Goal: Task Accomplishment & Management: Manage account settings

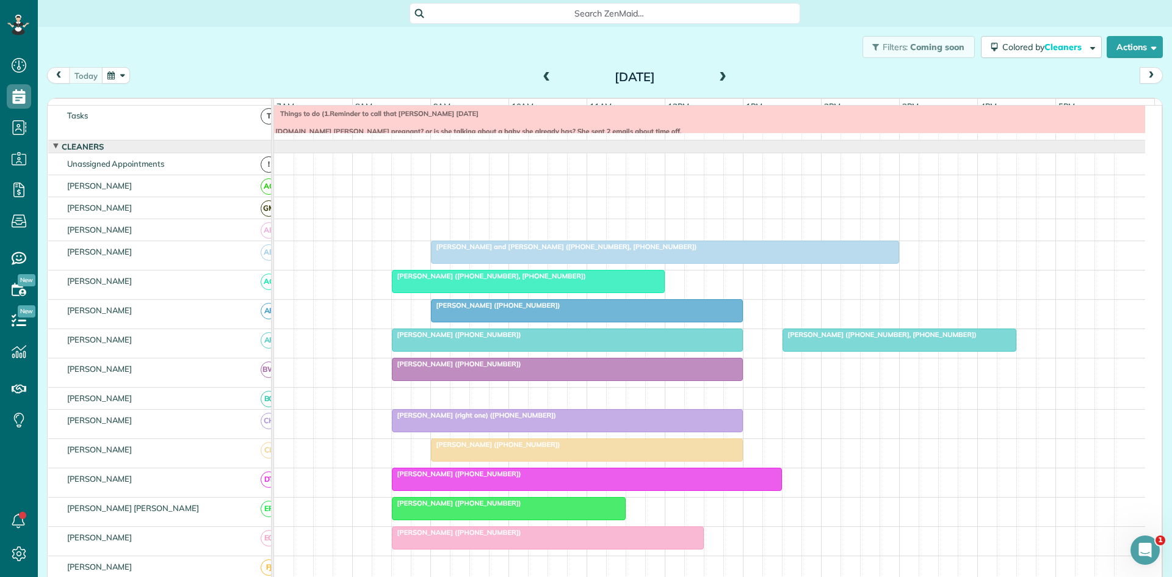
click at [612, 292] on div at bounding box center [528, 281] width 272 height 22
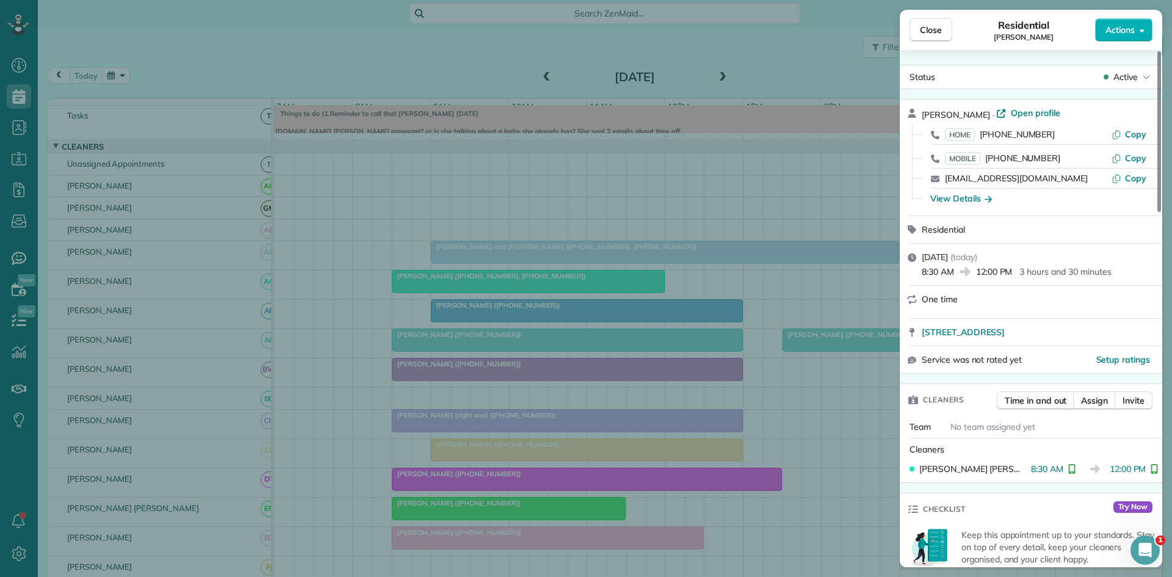
click at [562, 252] on div "Close Residential [PERSON_NAME] Actions Status Active [PERSON_NAME] · Open prof…" at bounding box center [586, 288] width 1172 height 577
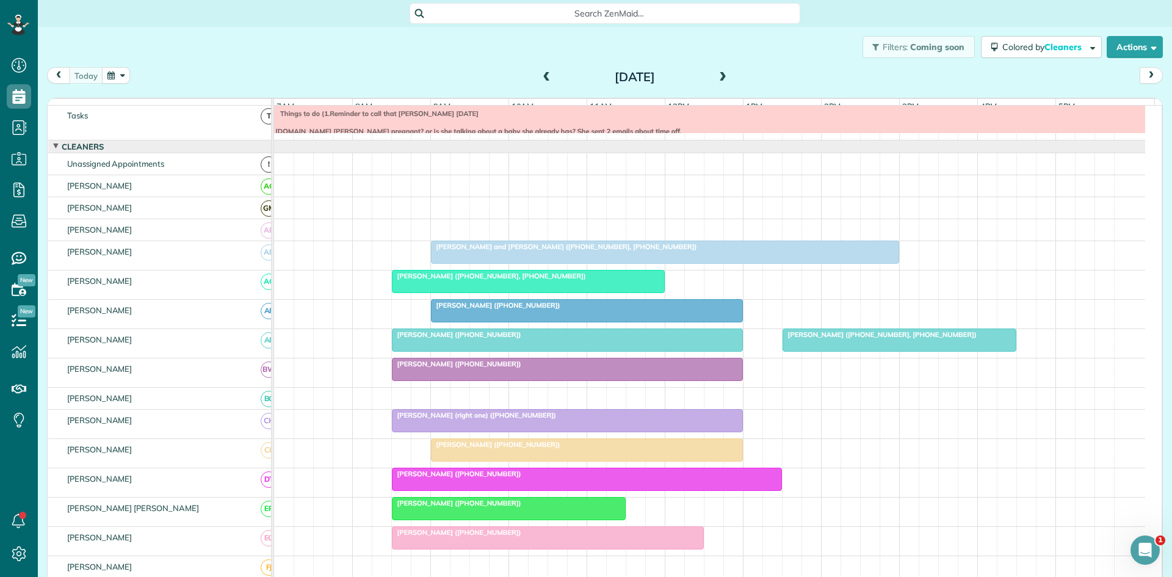
click at [692, 321] on div at bounding box center [587, 311] width 311 height 22
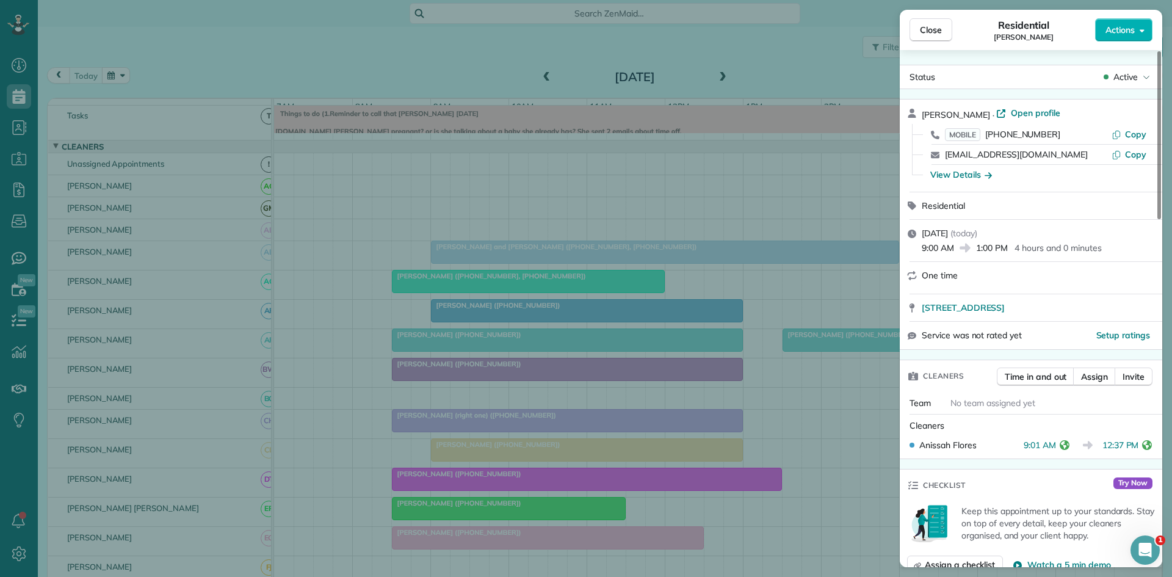
click at [559, 225] on div "Close Residential [PERSON_NAME] Actions Status Active [PERSON_NAME] · Open prof…" at bounding box center [586, 288] width 1172 height 577
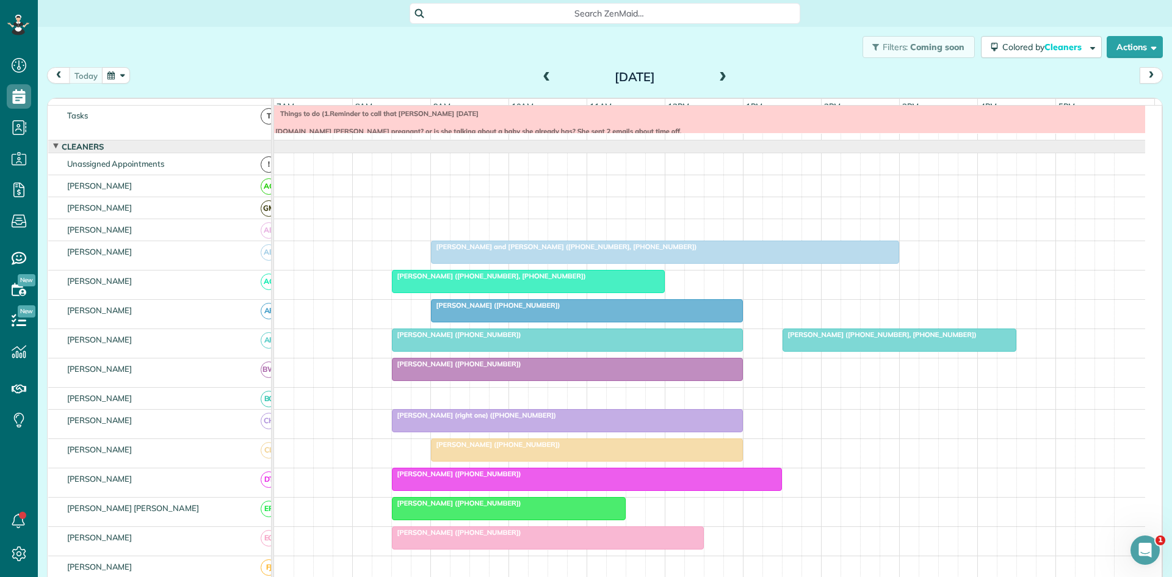
click at [552, 339] on div "[PERSON_NAME] ([PHONE_NUMBER])" at bounding box center [568, 334] width 344 height 9
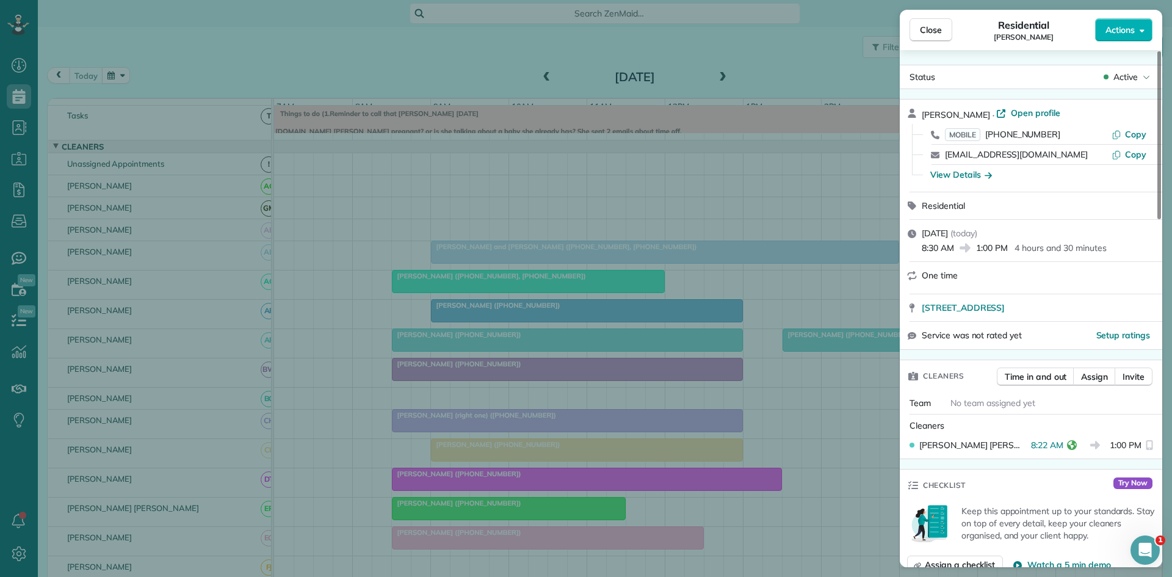
click at [604, 338] on div "Close Residential [PERSON_NAME] Actions Status Active [PERSON_NAME] · Open prof…" at bounding box center [586, 288] width 1172 height 577
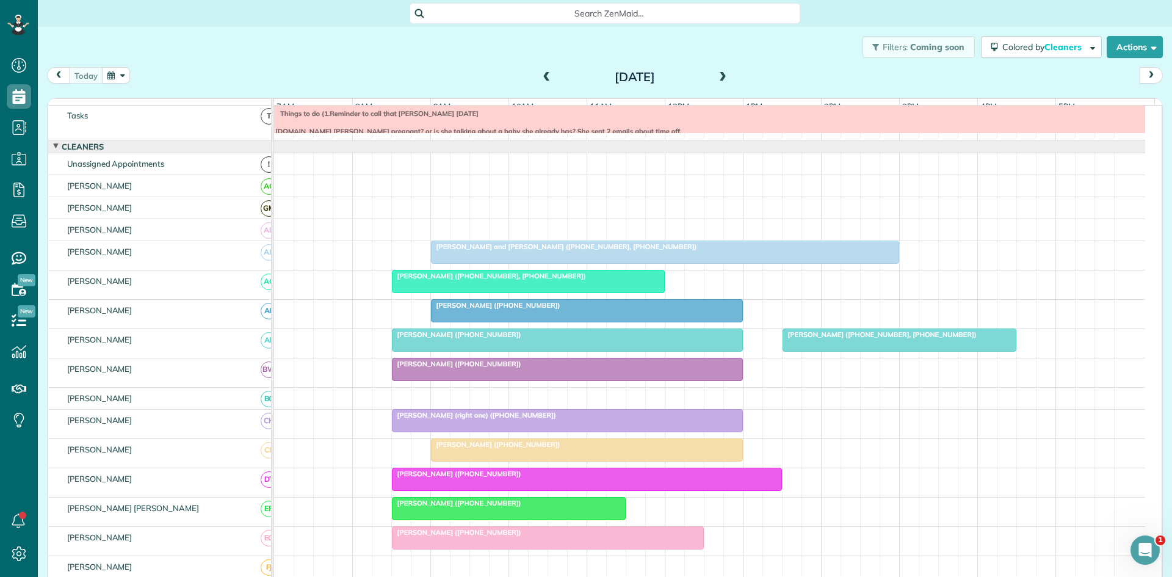
click at [556, 380] on div at bounding box center [567, 369] width 350 height 22
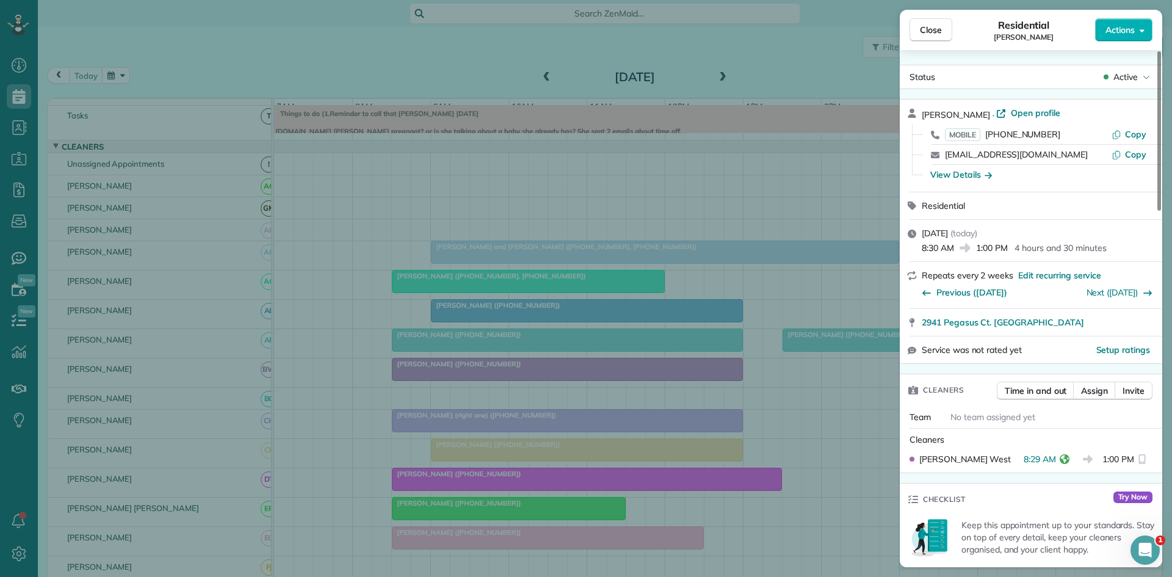
click at [620, 370] on div "Close Residential [PERSON_NAME] Actions Status Active [PERSON_NAME] · Open prof…" at bounding box center [586, 288] width 1172 height 577
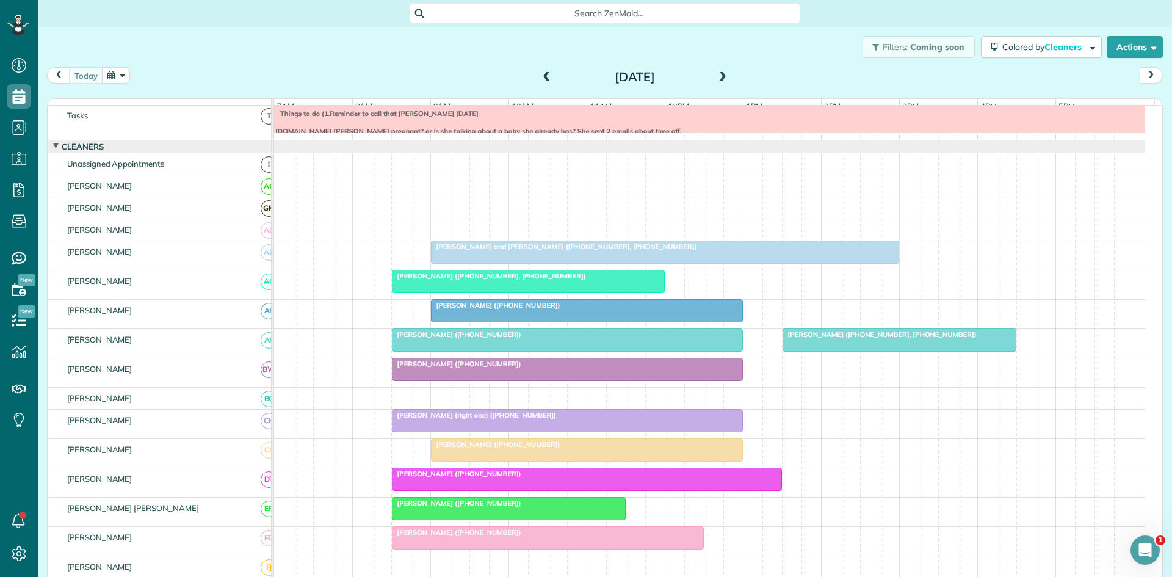
click at [556, 432] on div at bounding box center [567, 421] width 350 height 22
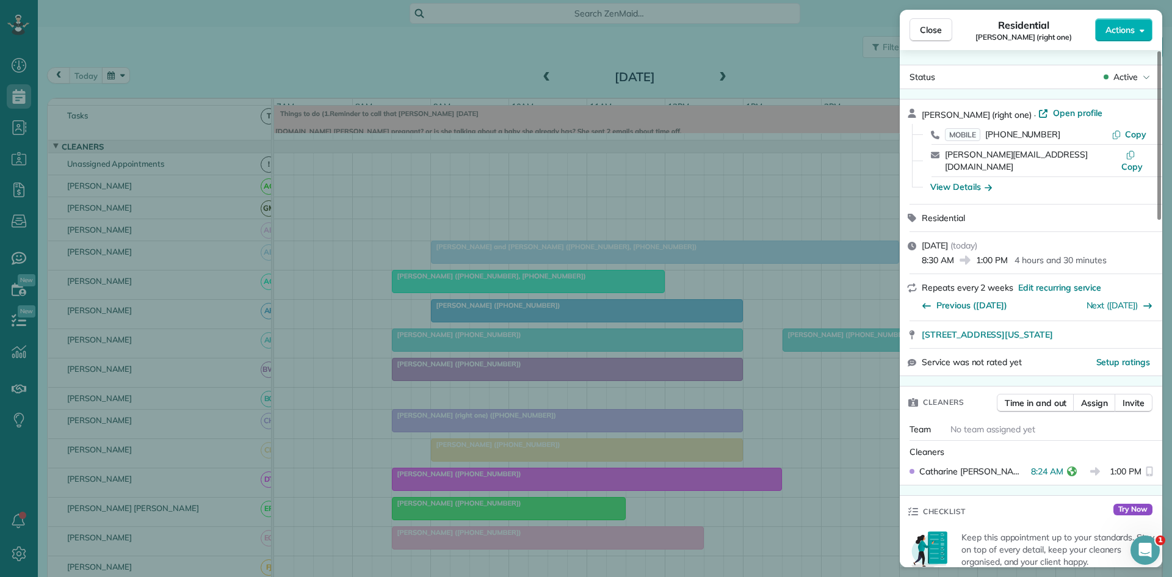
click at [566, 438] on div "Close Residential [PERSON_NAME] (right one) Actions Status Active [PERSON_NAME]…" at bounding box center [586, 288] width 1172 height 577
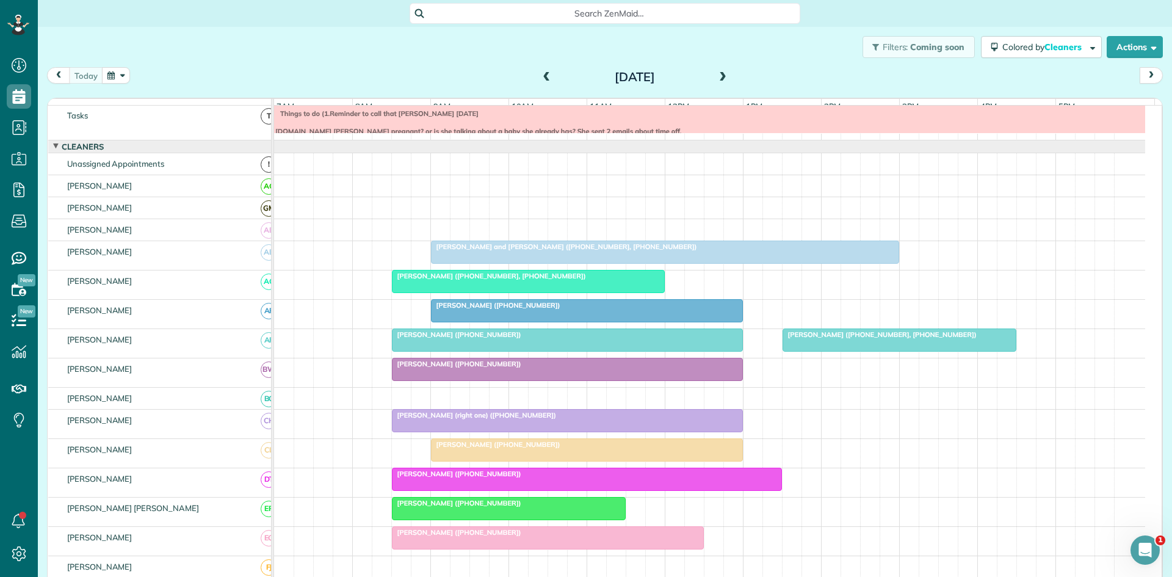
click at [563, 458] on div at bounding box center [587, 450] width 311 height 22
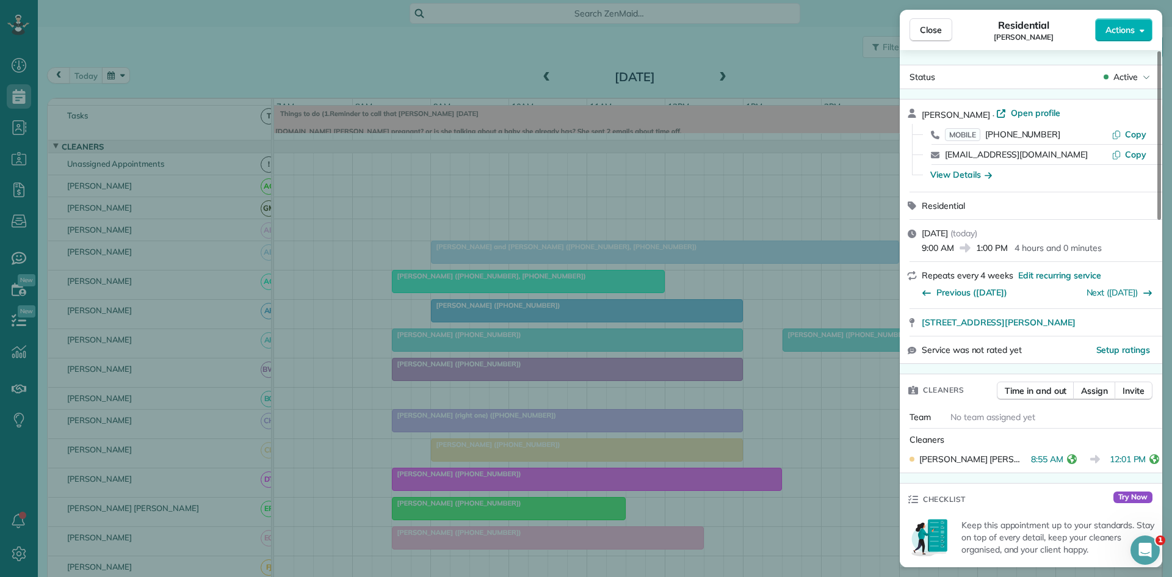
click at [466, 438] on div "Close Residential [PERSON_NAME] Actions Status Active [PERSON_NAME] · Open prof…" at bounding box center [586, 288] width 1172 height 577
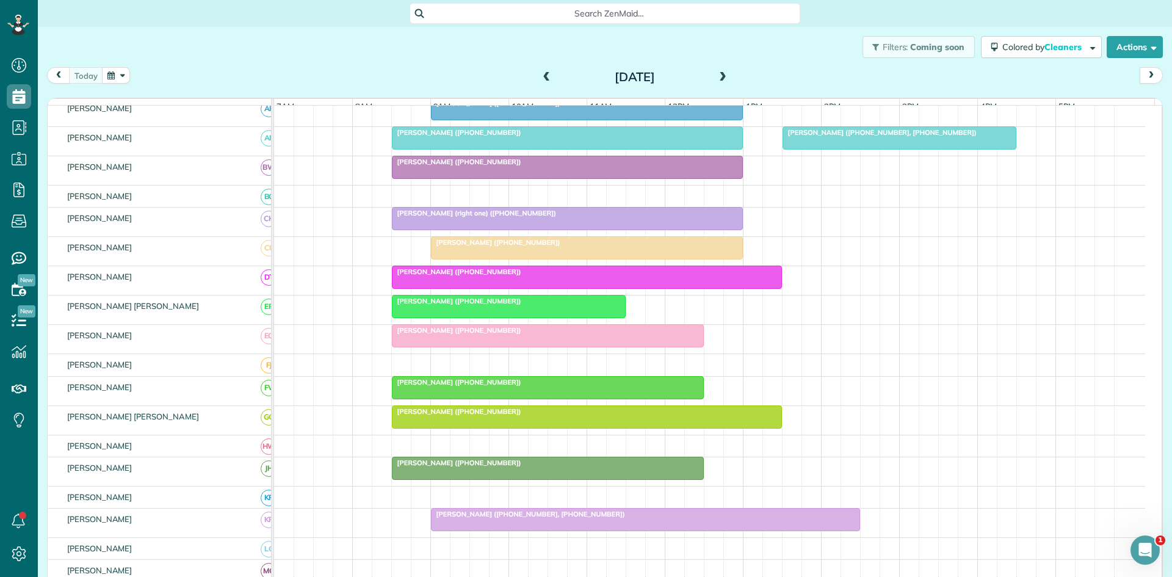
scroll to position [217, 0]
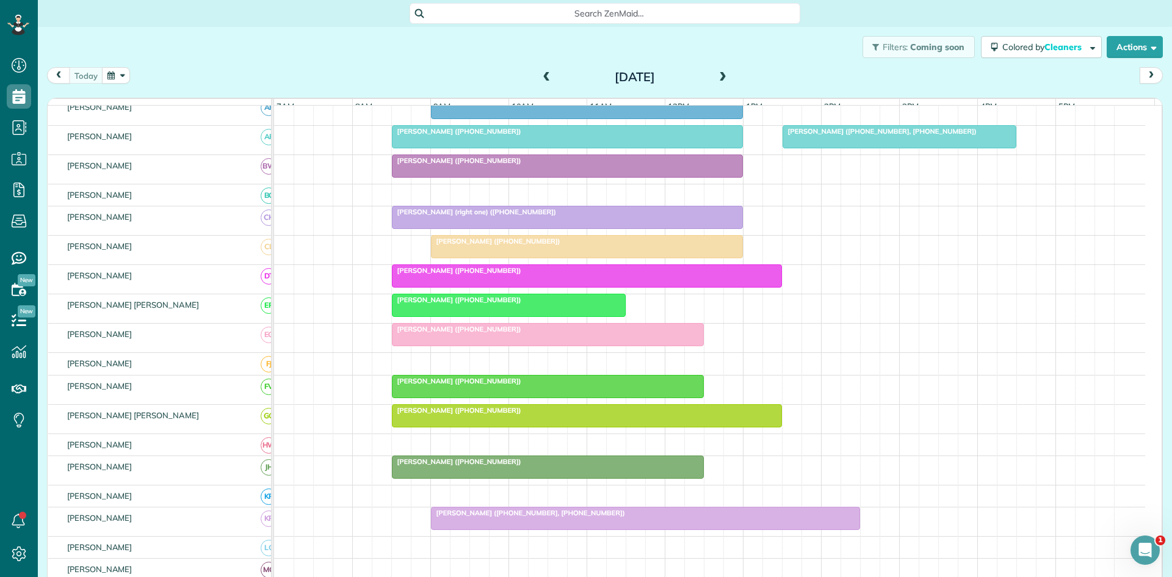
click at [455, 304] on span "[PERSON_NAME] ([PHONE_NUMBER])" at bounding box center [456, 299] width 131 height 9
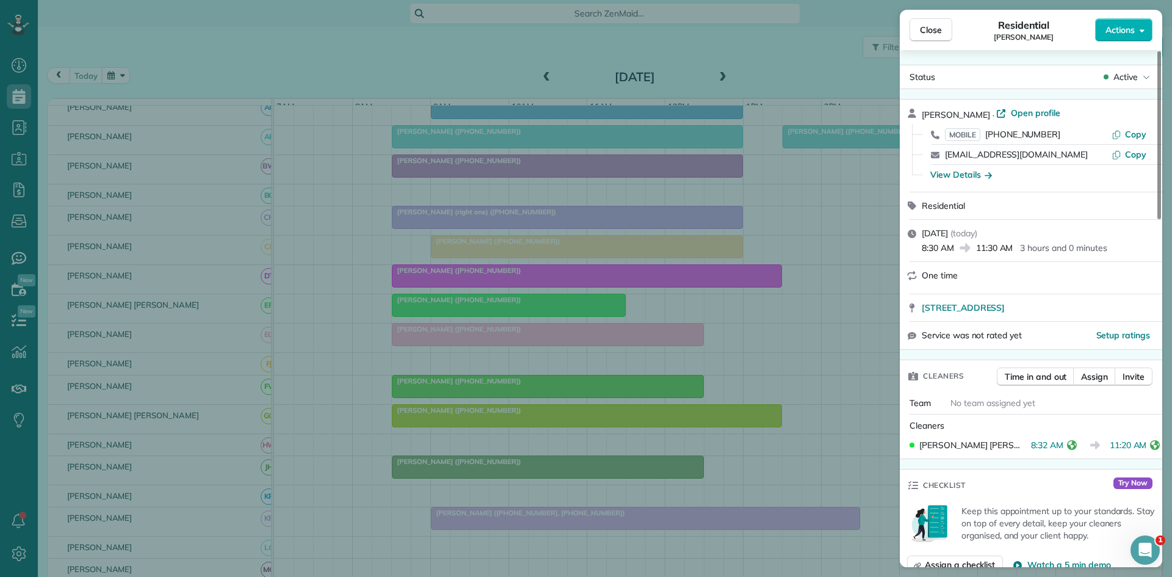
click at [483, 430] on div "Close Residential [PERSON_NAME] Actions Status Active [PERSON_NAME] · Open prof…" at bounding box center [586, 288] width 1172 height 577
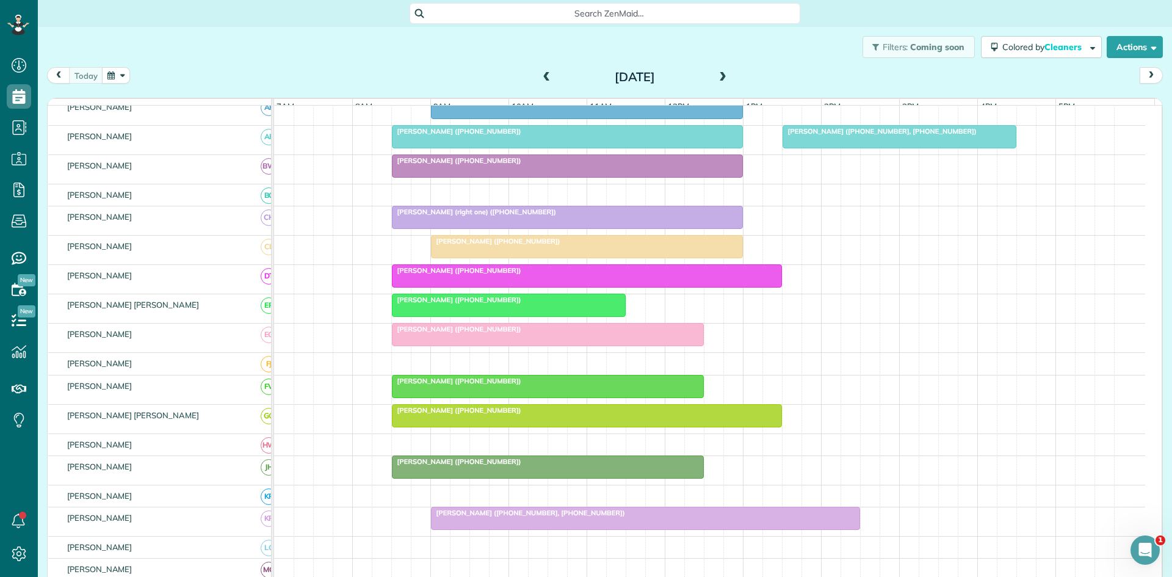
click at [446, 345] on div at bounding box center [547, 335] width 311 height 22
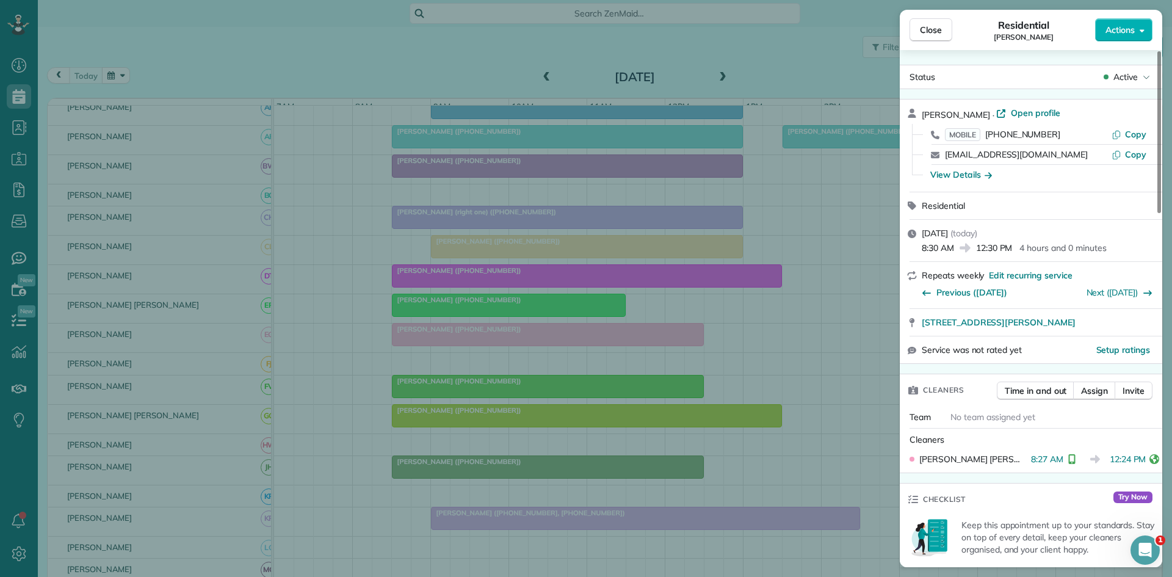
click at [544, 346] on div "Close Residential [PERSON_NAME] Actions Status Active [PERSON_NAME] · Open prof…" at bounding box center [586, 288] width 1172 height 577
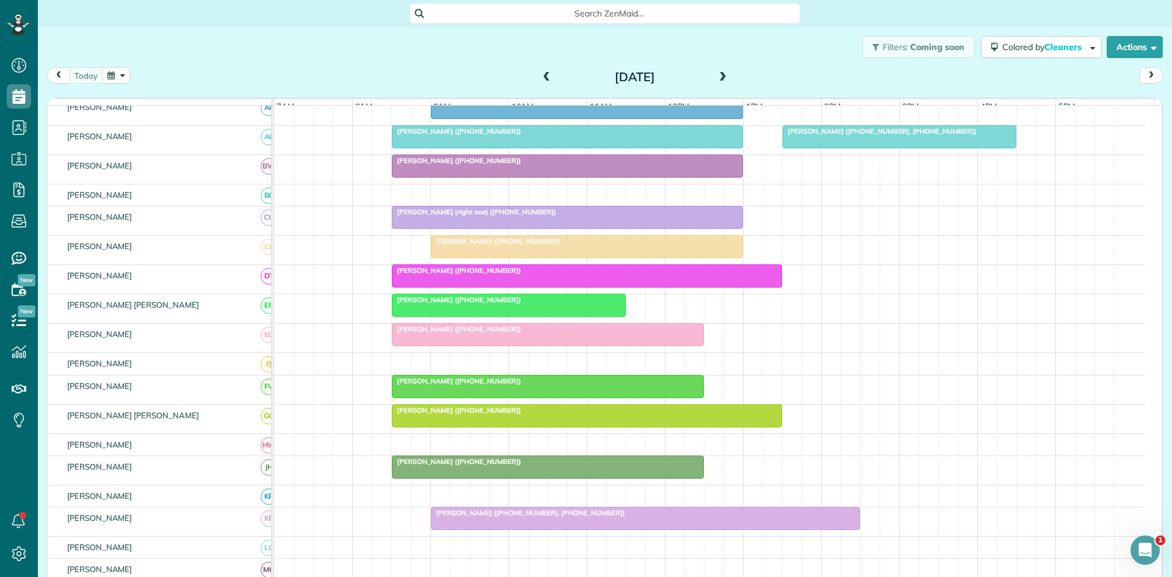
click at [524, 385] on div "[PERSON_NAME] ([PHONE_NUMBER])" at bounding box center [548, 381] width 305 height 9
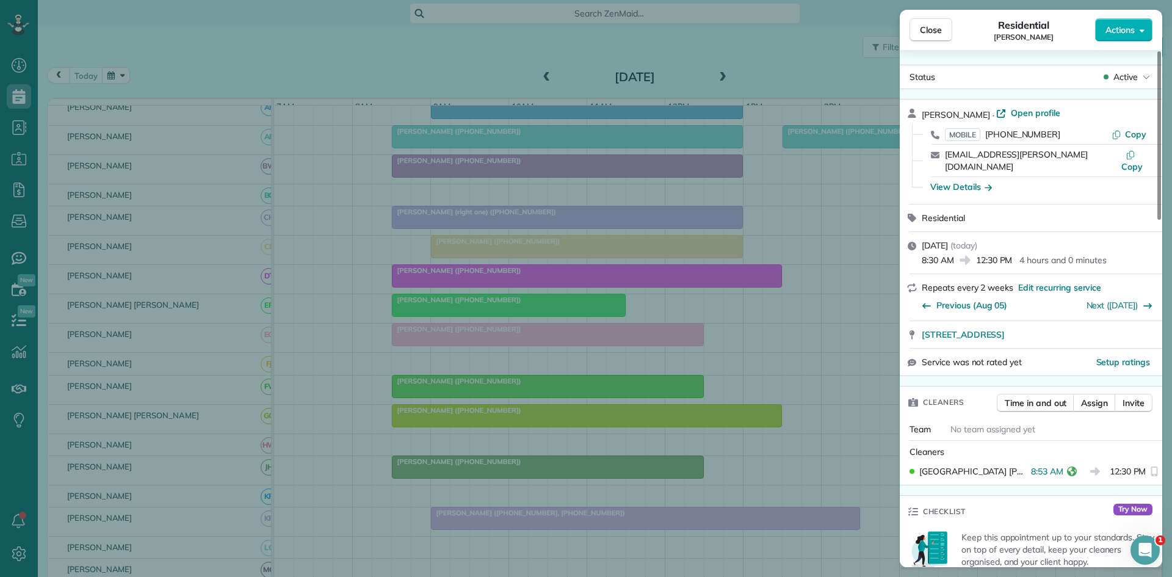
click at [544, 428] on div "Close Residential [PERSON_NAME] Actions Status Active [PERSON_NAME] · Open prof…" at bounding box center [586, 288] width 1172 height 577
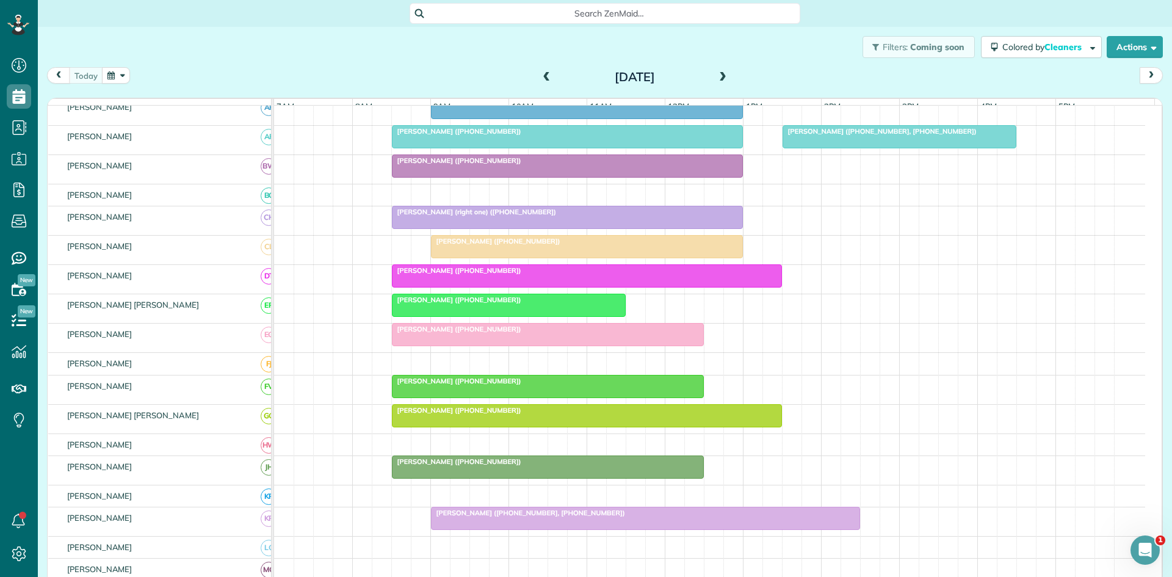
click at [543, 425] on div at bounding box center [586, 416] width 389 height 22
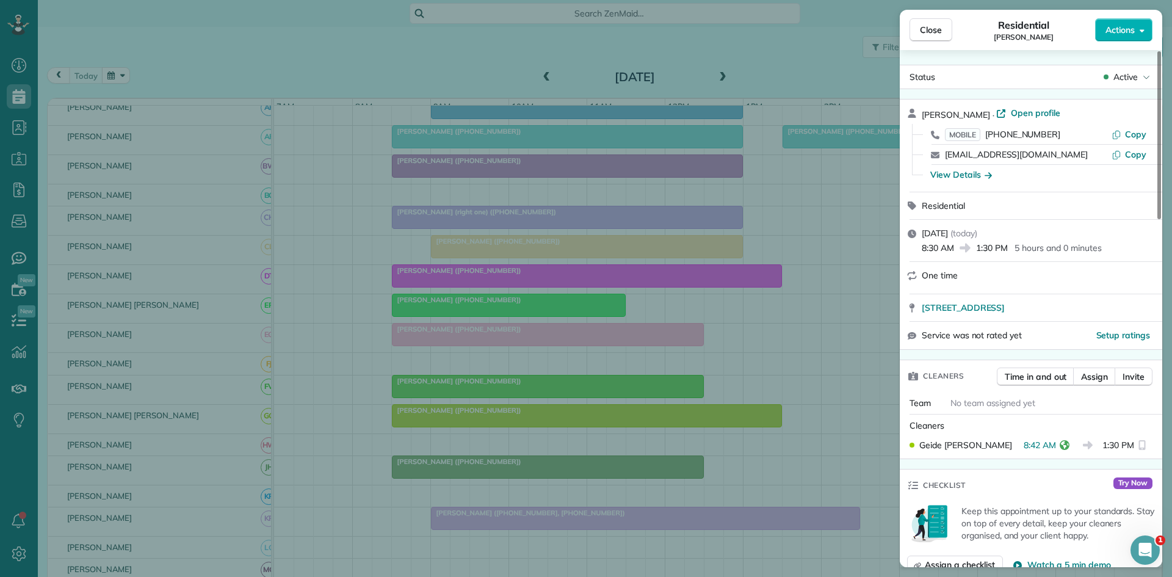
click at [651, 377] on div "Close Residential [PERSON_NAME] Actions Status Active [PERSON_NAME] · Open prof…" at bounding box center [586, 288] width 1172 height 577
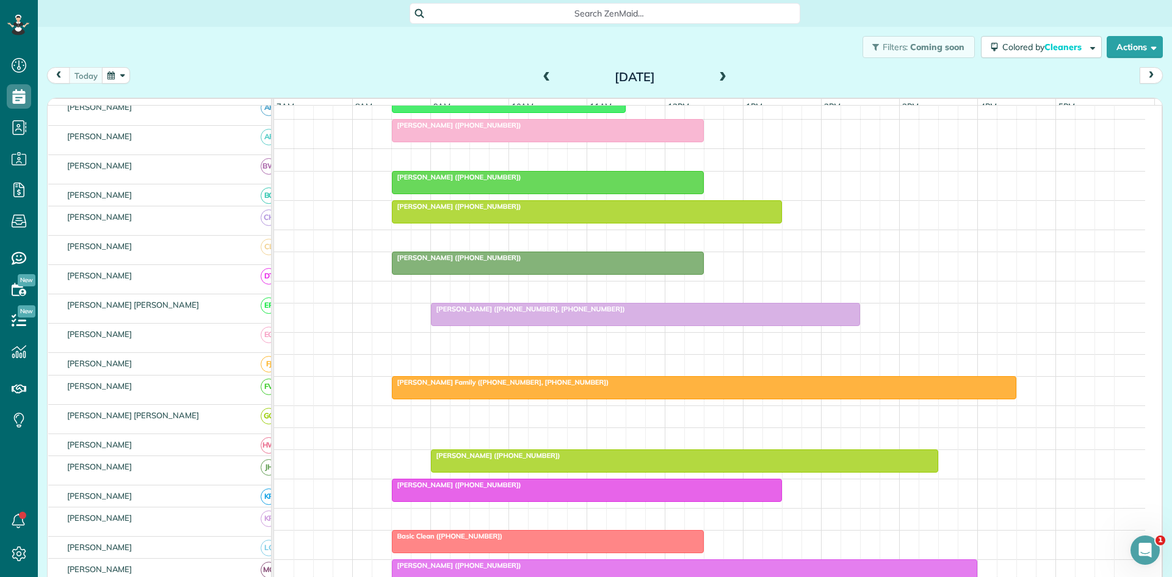
scroll to position [421, 0]
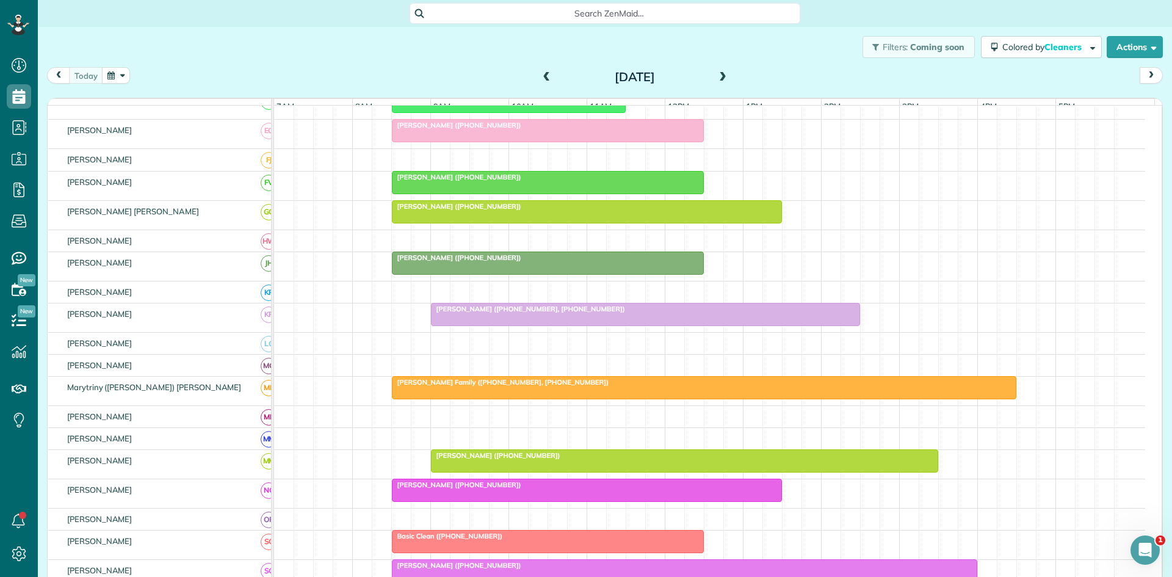
click at [505, 273] on div at bounding box center [547, 263] width 311 height 22
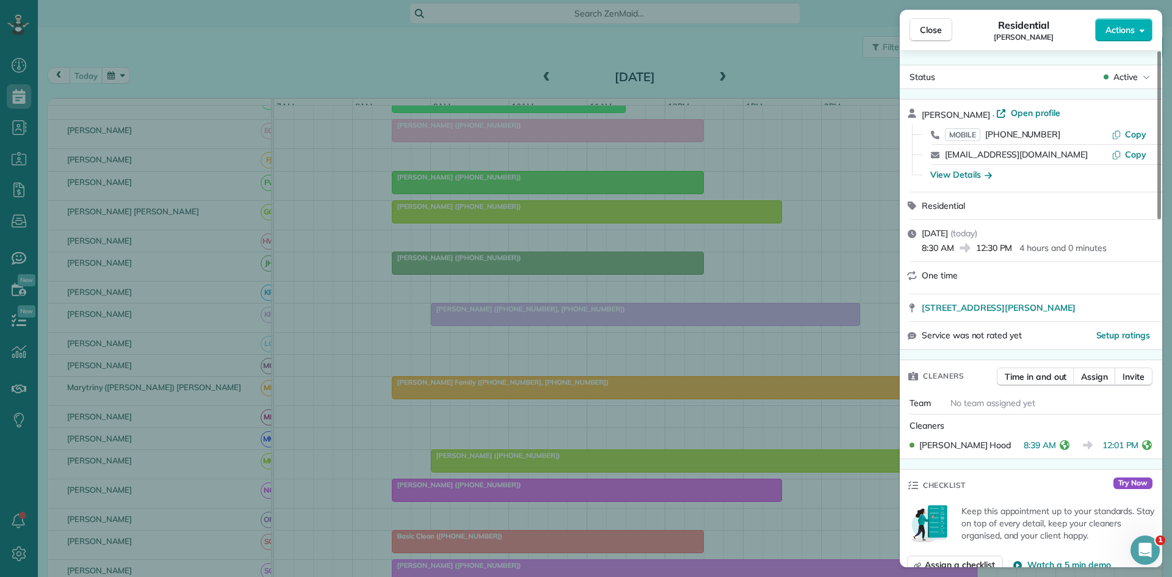
click at [512, 381] on div "Close Residential [PERSON_NAME] Actions Status Active [PERSON_NAME] · Open prof…" at bounding box center [586, 288] width 1172 height 577
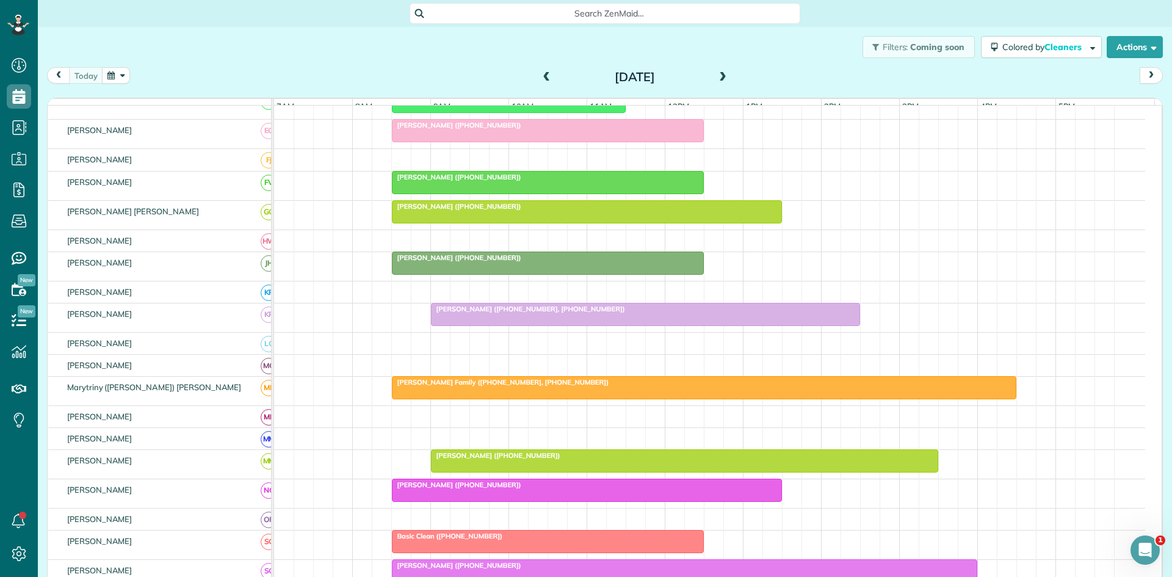
scroll to position [624, 0]
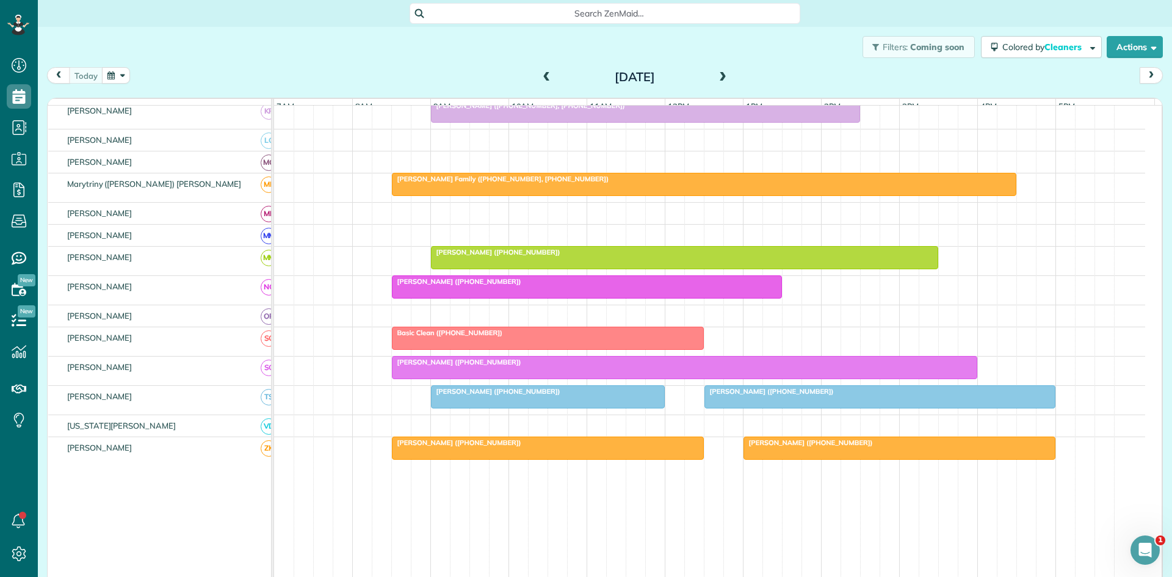
click at [625, 337] on div "Basic Clean ([PHONE_NUMBER])" at bounding box center [548, 332] width 305 height 9
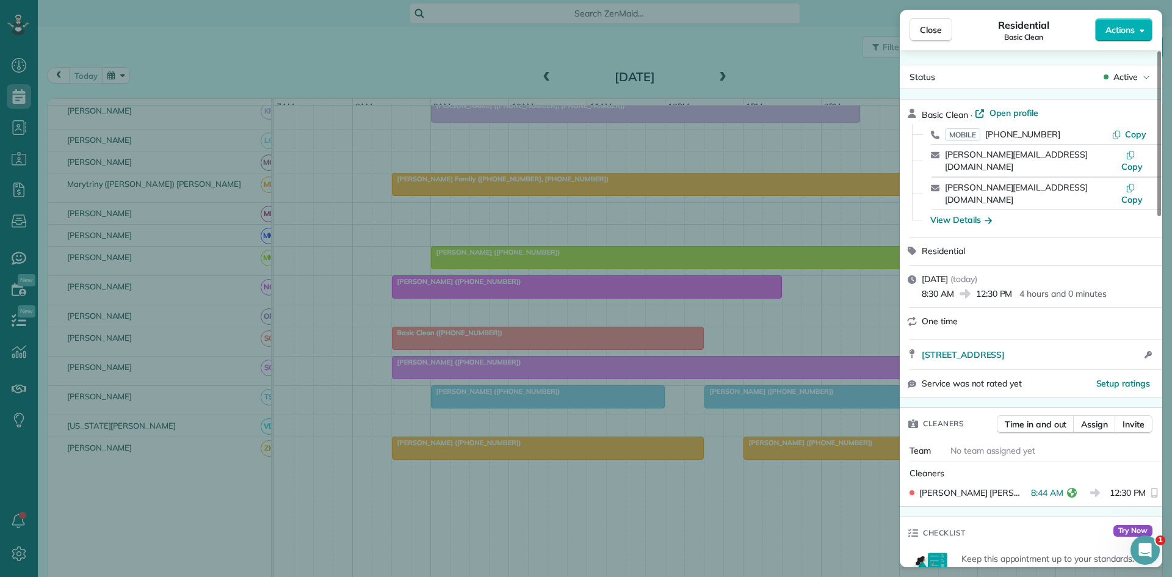
click at [607, 339] on div "Close Residential Basic Clean Actions Status Active Basic Clean · Open profile …" at bounding box center [586, 288] width 1172 height 577
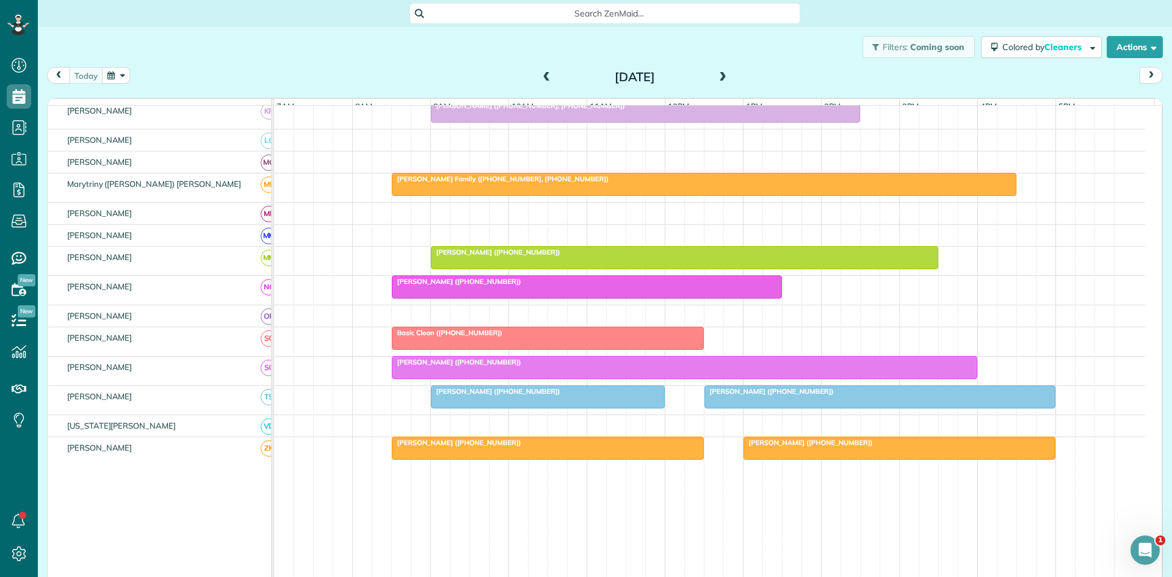
click at [599, 396] on div "[PERSON_NAME] ([PHONE_NUMBER])" at bounding box center [548, 391] width 226 height 9
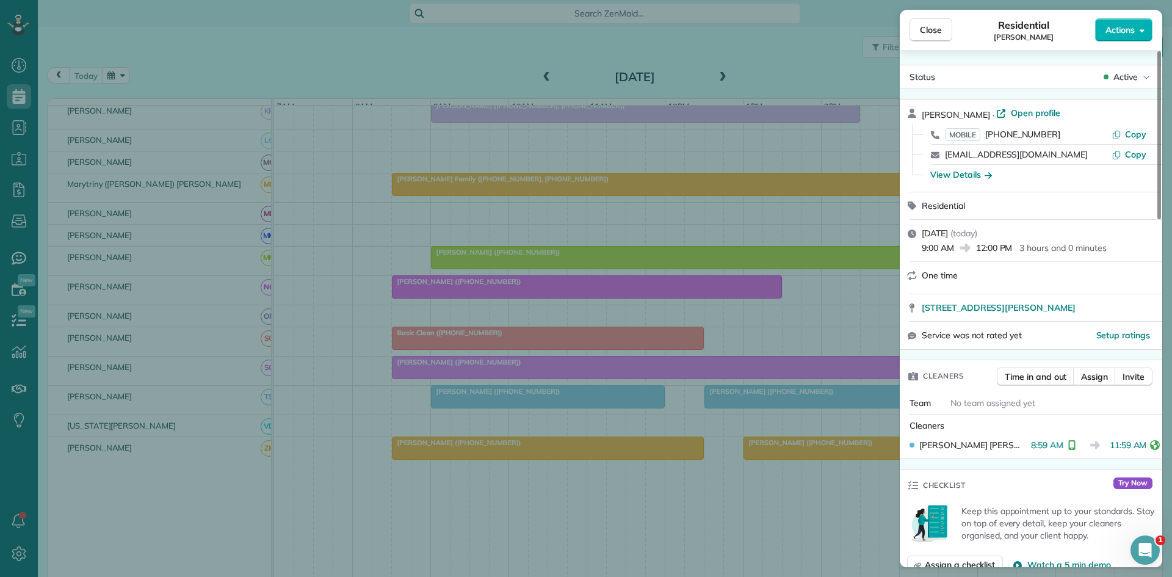
drag, startPoint x: 526, startPoint y: 349, endPoint x: 649, endPoint y: 382, distance: 128.1
click at [526, 349] on div "Close Residential [PERSON_NAME] Actions Status Active [PERSON_NAME] · Open prof…" at bounding box center [586, 288] width 1172 height 577
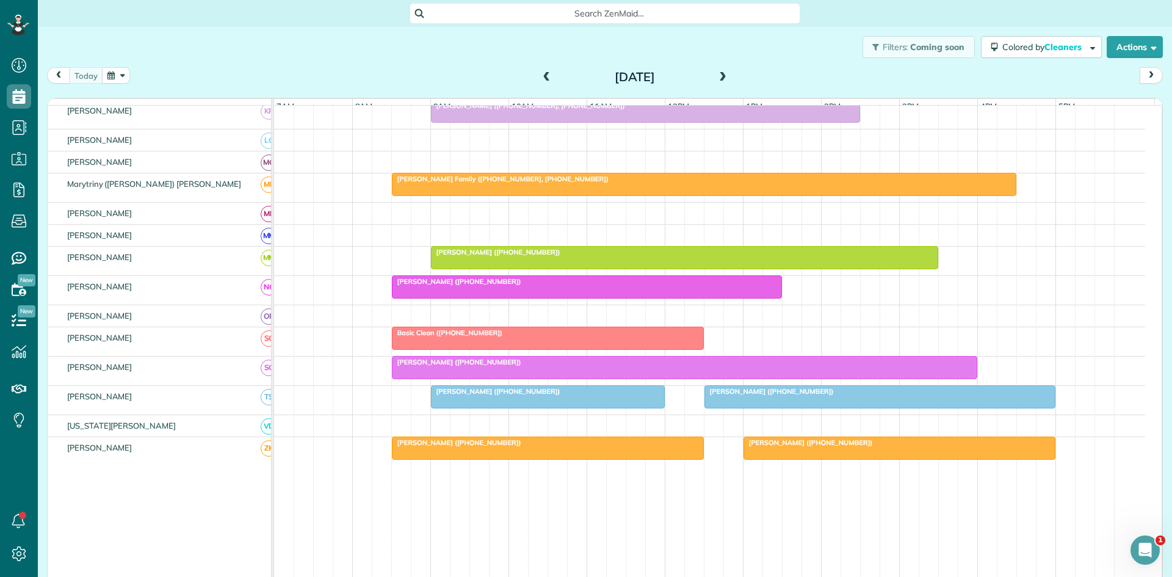
click at [759, 396] on div "[PERSON_NAME] ([PHONE_NUMBER])" at bounding box center [880, 391] width 344 height 9
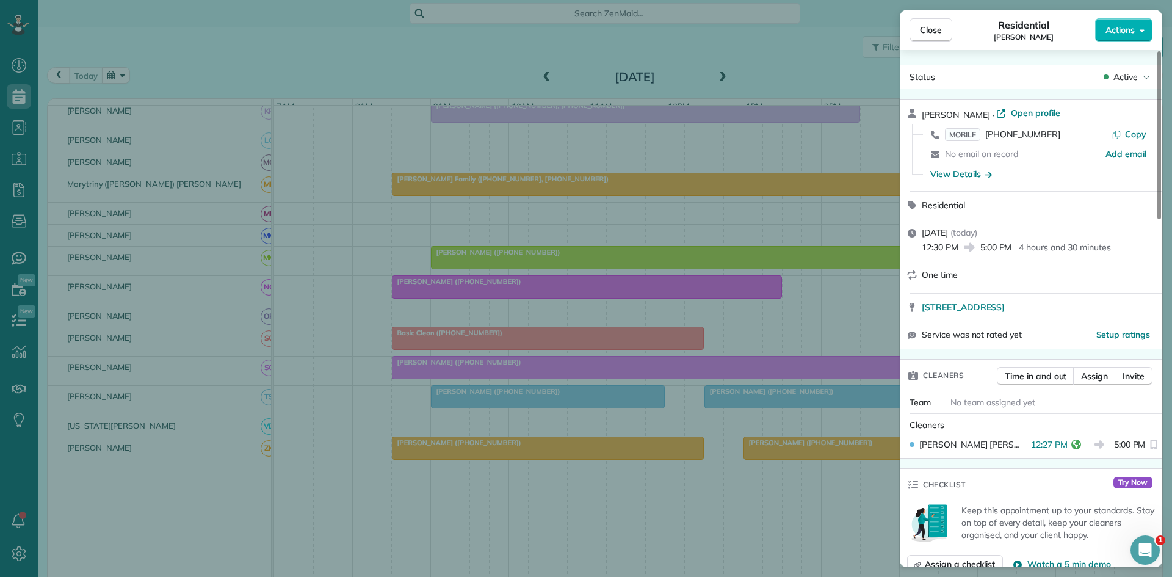
click at [581, 470] on div "Close Residential [PERSON_NAME] Actions Status Active [PERSON_NAME] · Open prof…" at bounding box center [586, 288] width 1172 height 577
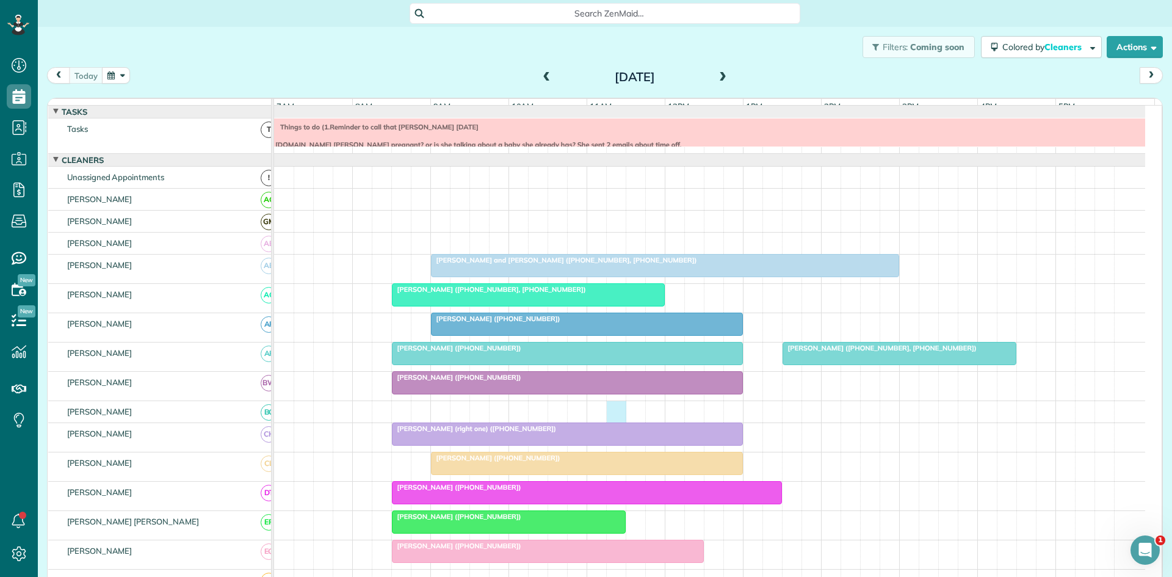
click at [607, 414] on div at bounding box center [709, 411] width 871 height 21
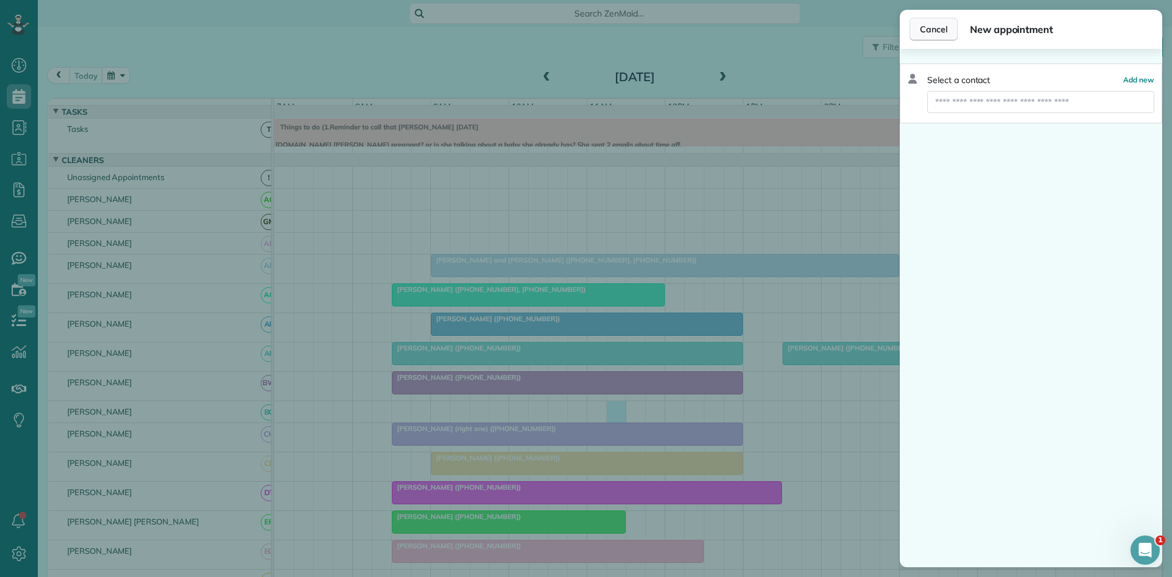
click at [918, 26] on button "Cancel" at bounding box center [934, 29] width 48 height 23
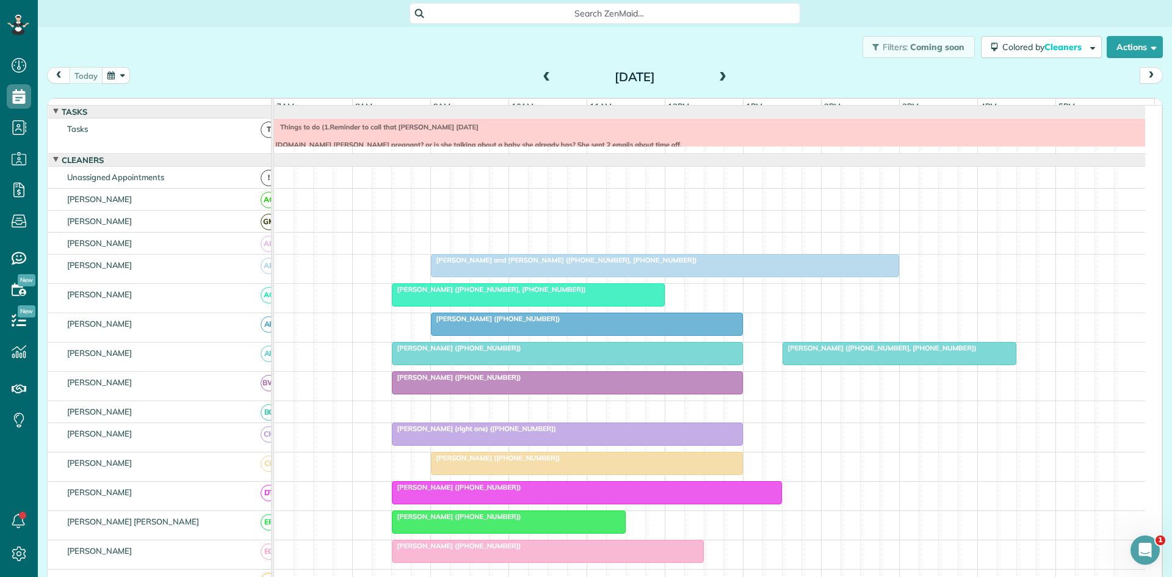
scroll to position [203, 0]
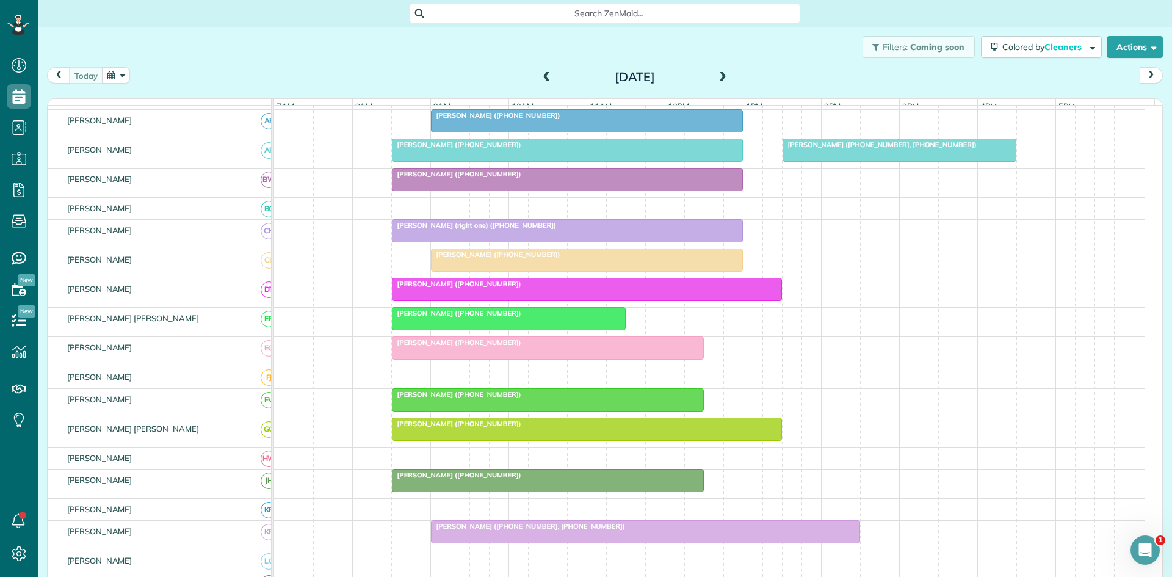
click at [449, 479] on span "[PERSON_NAME] ([PHONE_NUMBER])" at bounding box center [456, 475] width 131 height 9
